Goal: Obtain resource: Download file/media

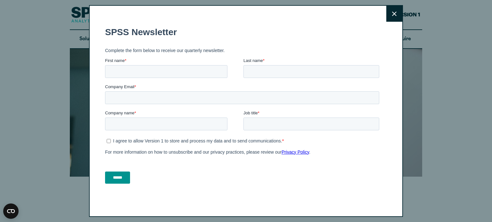
click at [285, 175] on div "******" at bounding box center [243, 177] width 277 height 23
click at [386, 18] on button "Close" at bounding box center [394, 14] width 16 height 16
click at [387, 16] on button "Close" at bounding box center [394, 14] width 16 height 16
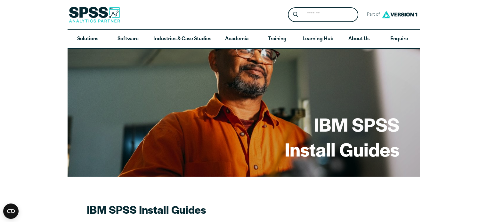
click at [307, 210] on h2 "IBM SPSS Install Guides" at bounding box center [199, 210] width 224 height 14
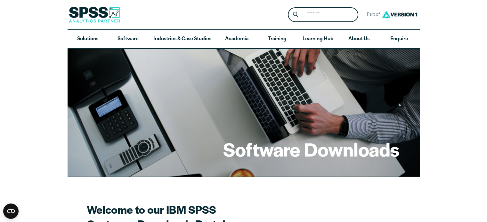
click at [263, 76] on div "Software Downloads" at bounding box center [244, 113] width 352 height 128
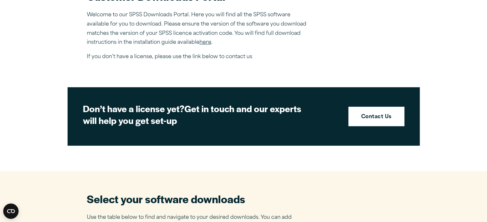
scroll to position [219, 0]
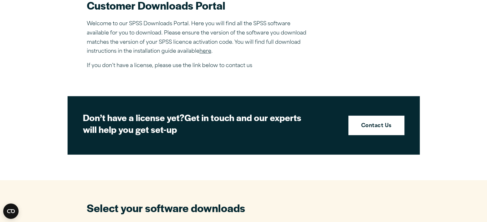
click at [206, 50] on link "here" at bounding box center [205, 51] width 12 height 5
